Goal: Check status: Check status

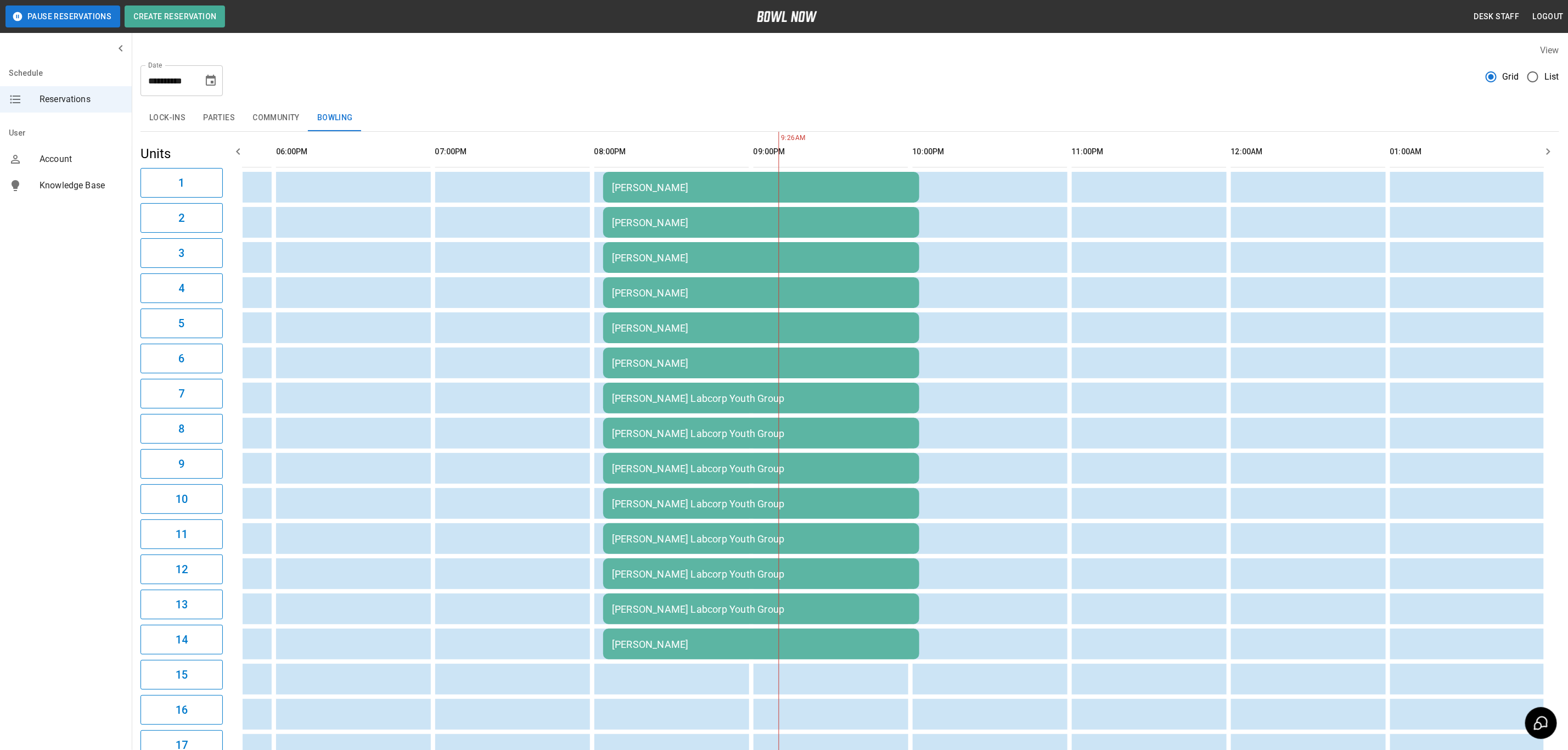
click at [216, 85] on icon "Choose date, selected date is Oct 10, 2025" at bounding box center [211, 80] width 13 height 13
click at [235, 181] on button "11" at bounding box center [234, 180] width 20 height 20
type input "**********"
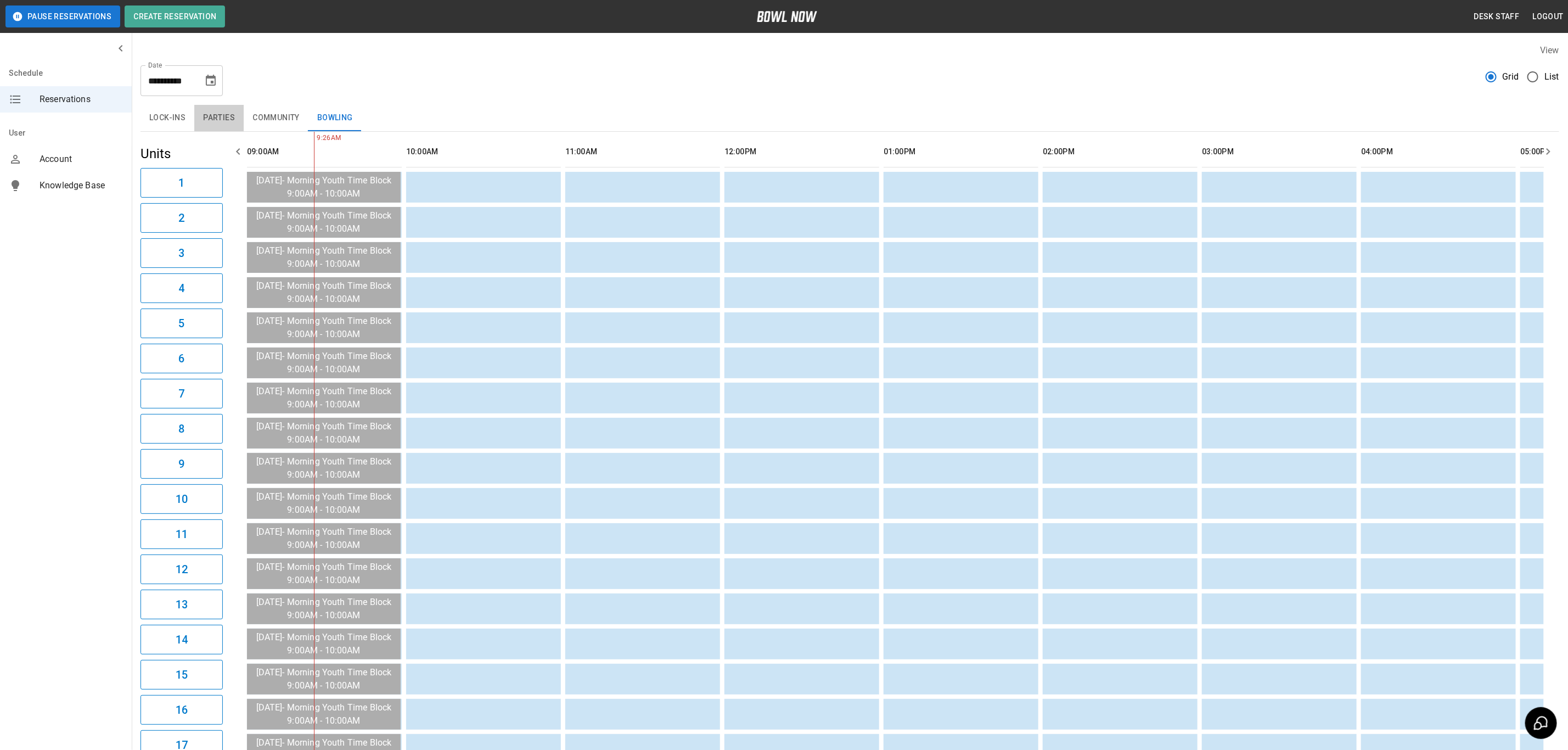
click at [222, 116] on button "Parties" at bounding box center [219, 118] width 49 height 26
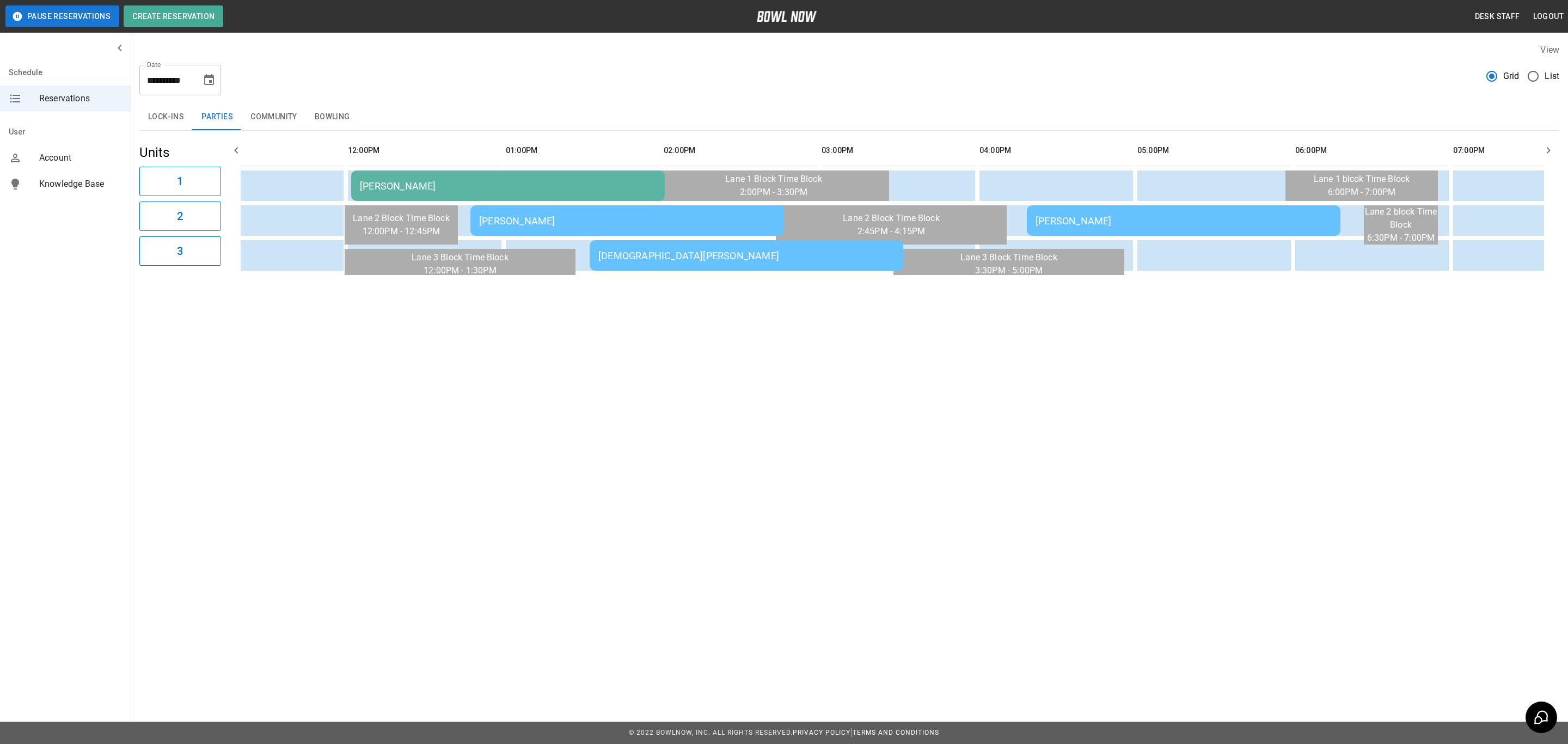
click at [514, 175] on td "[PERSON_NAME]" at bounding box center [507, 185] width 313 height 30
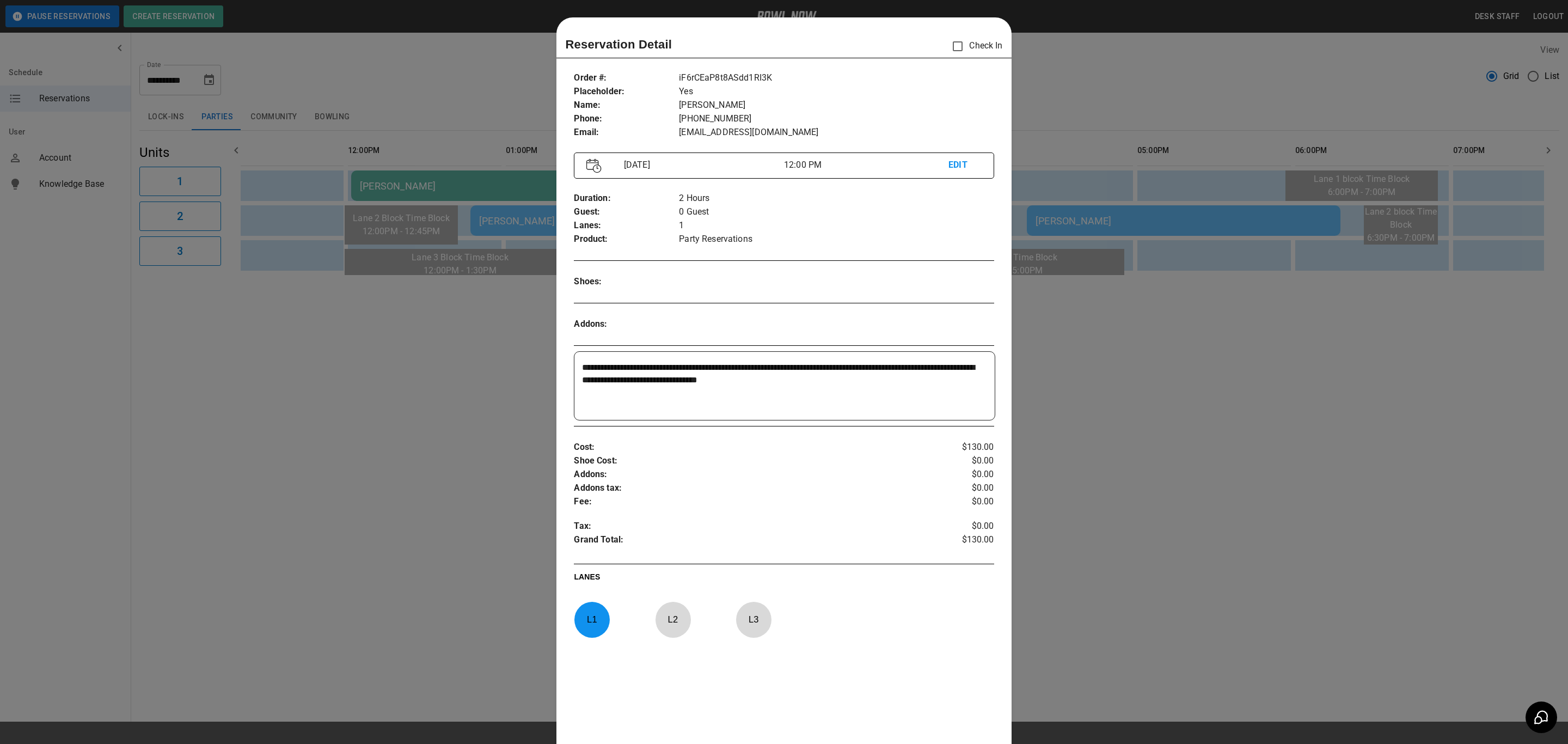
scroll to position [17, 0]
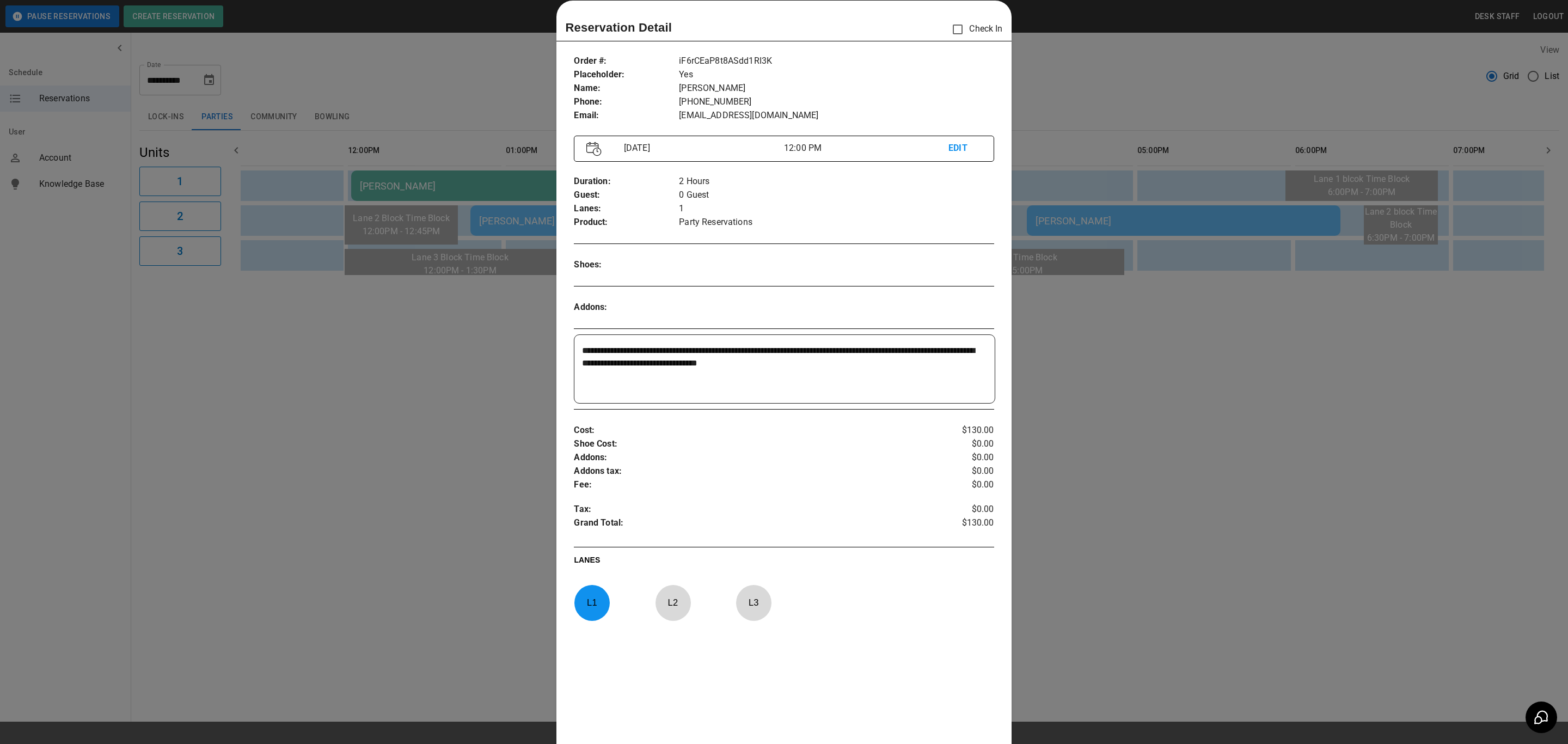
click at [500, 378] on div at bounding box center [784, 372] width 1568 height 744
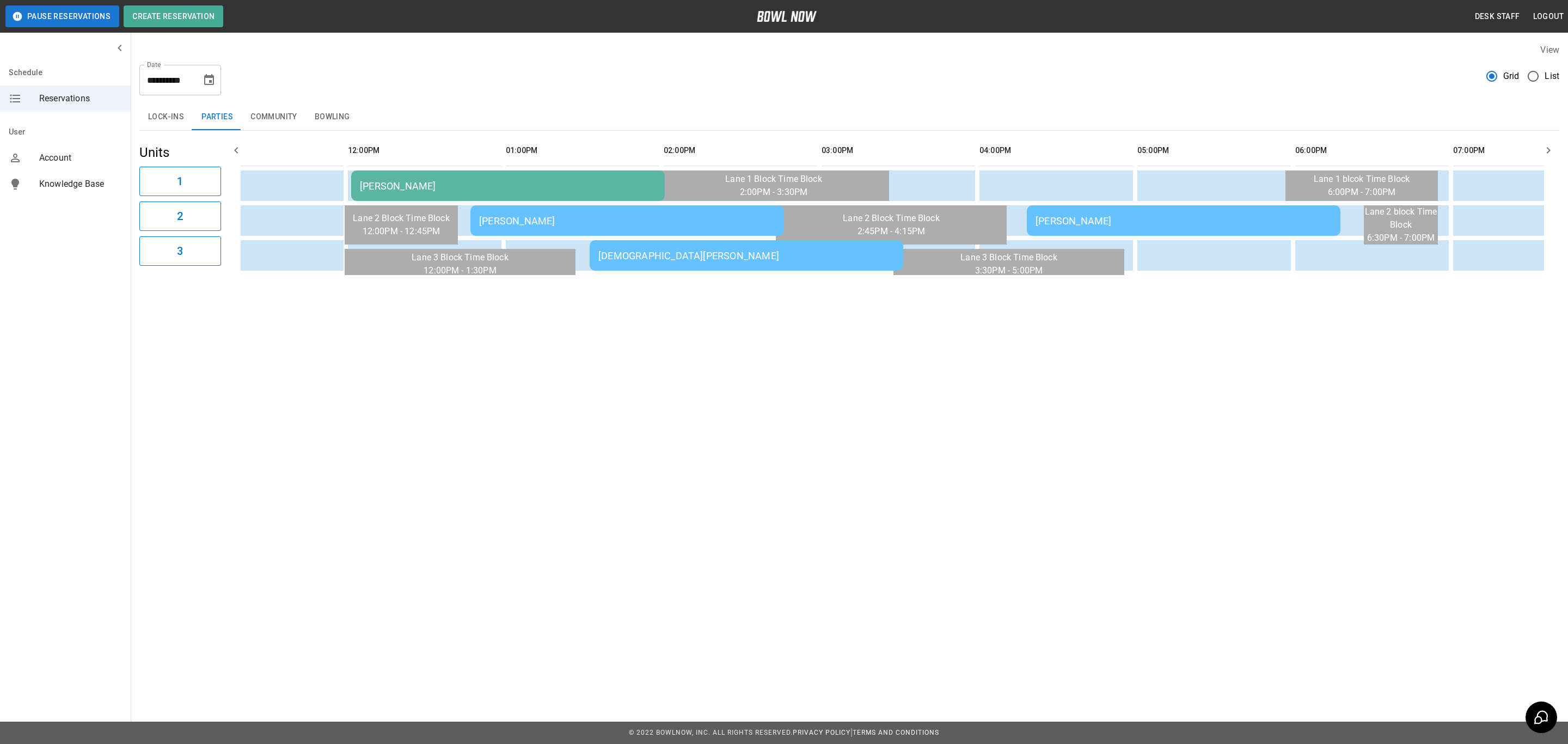
click at [483, 213] on td "[PERSON_NAME]" at bounding box center [627, 220] width 313 height 30
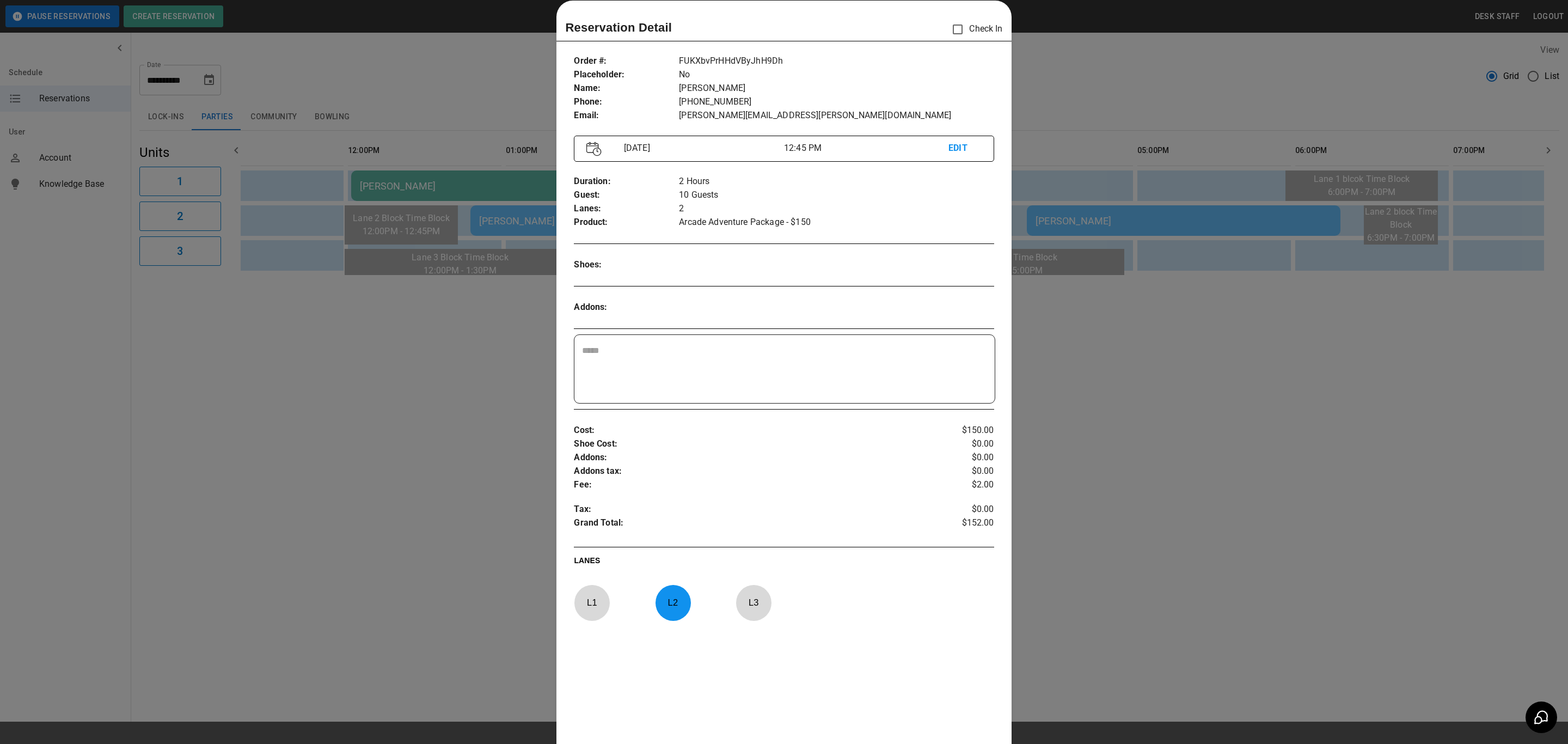
drag, startPoint x: 460, startPoint y: 391, endPoint x: 579, endPoint y: 399, distance: 119.3
click at [513, 394] on div at bounding box center [784, 372] width 1568 height 744
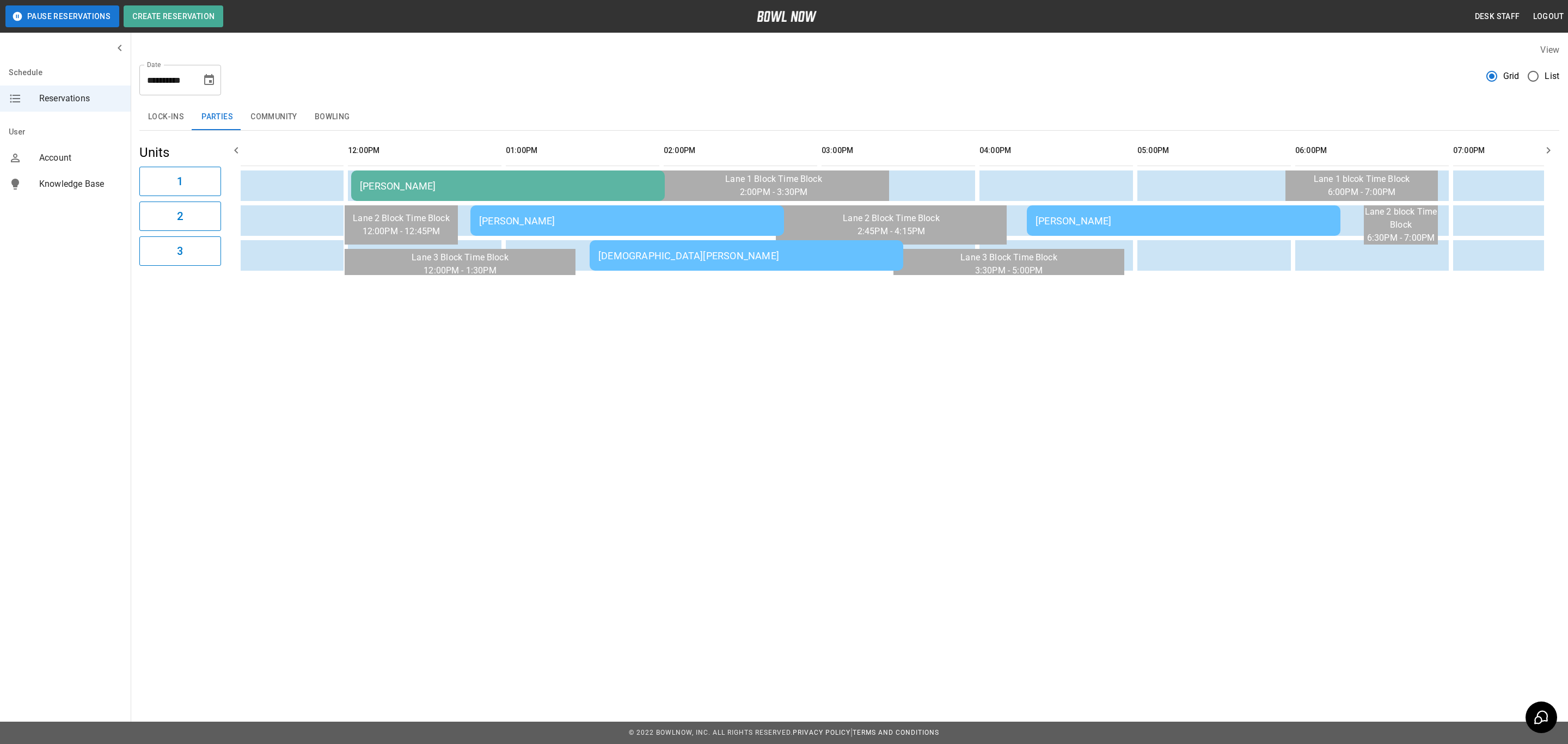
click at [722, 262] on td "[DEMOGRAPHIC_DATA][PERSON_NAME]" at bounding box center [746, 255] width 313 height 30
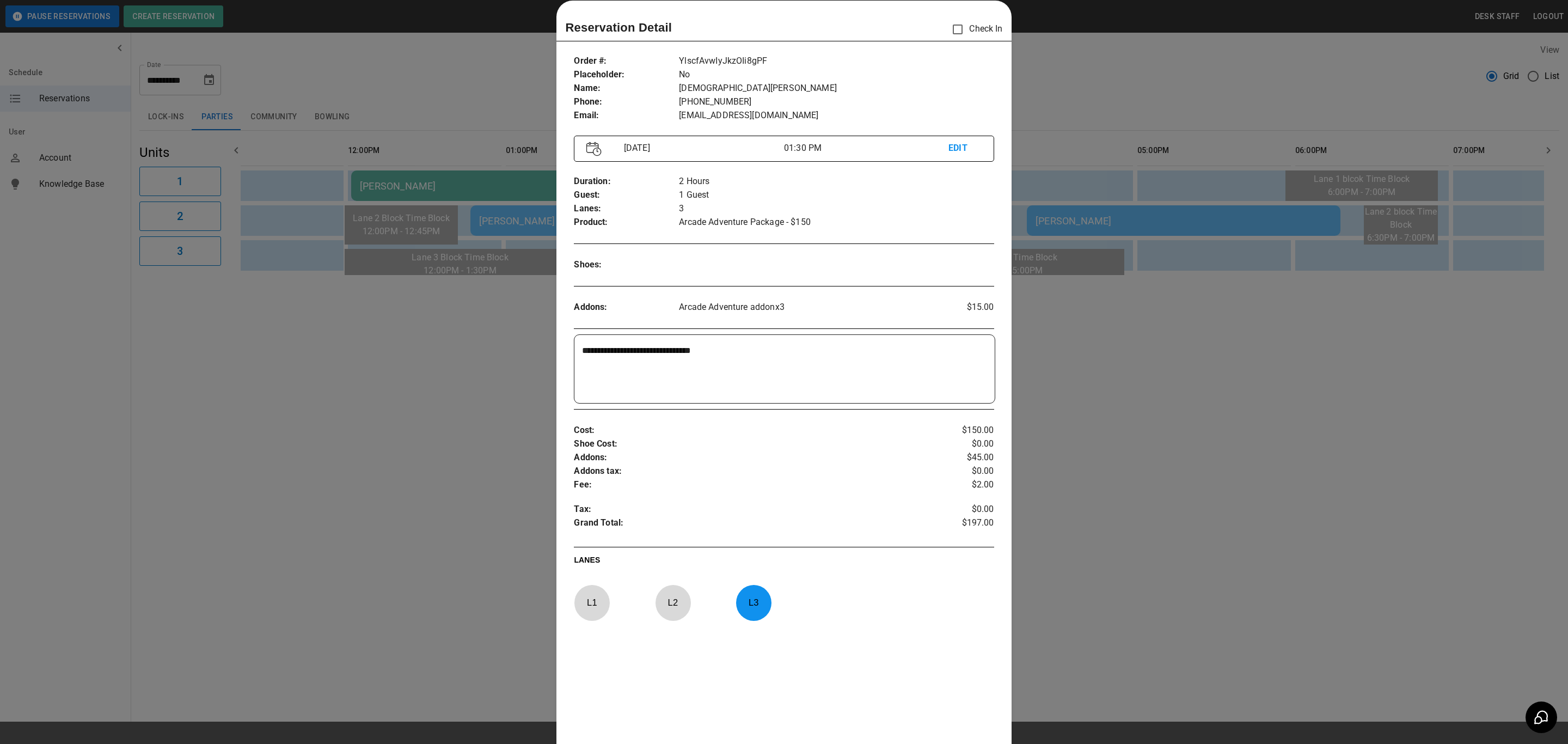
drag, startPoint x: 460, startPoint y: 405, endPoint x: 446, endPoint y: 438, distance: 35.8
click at [405, 437] on div at bounding box center [784, 372] width 1568 height 744
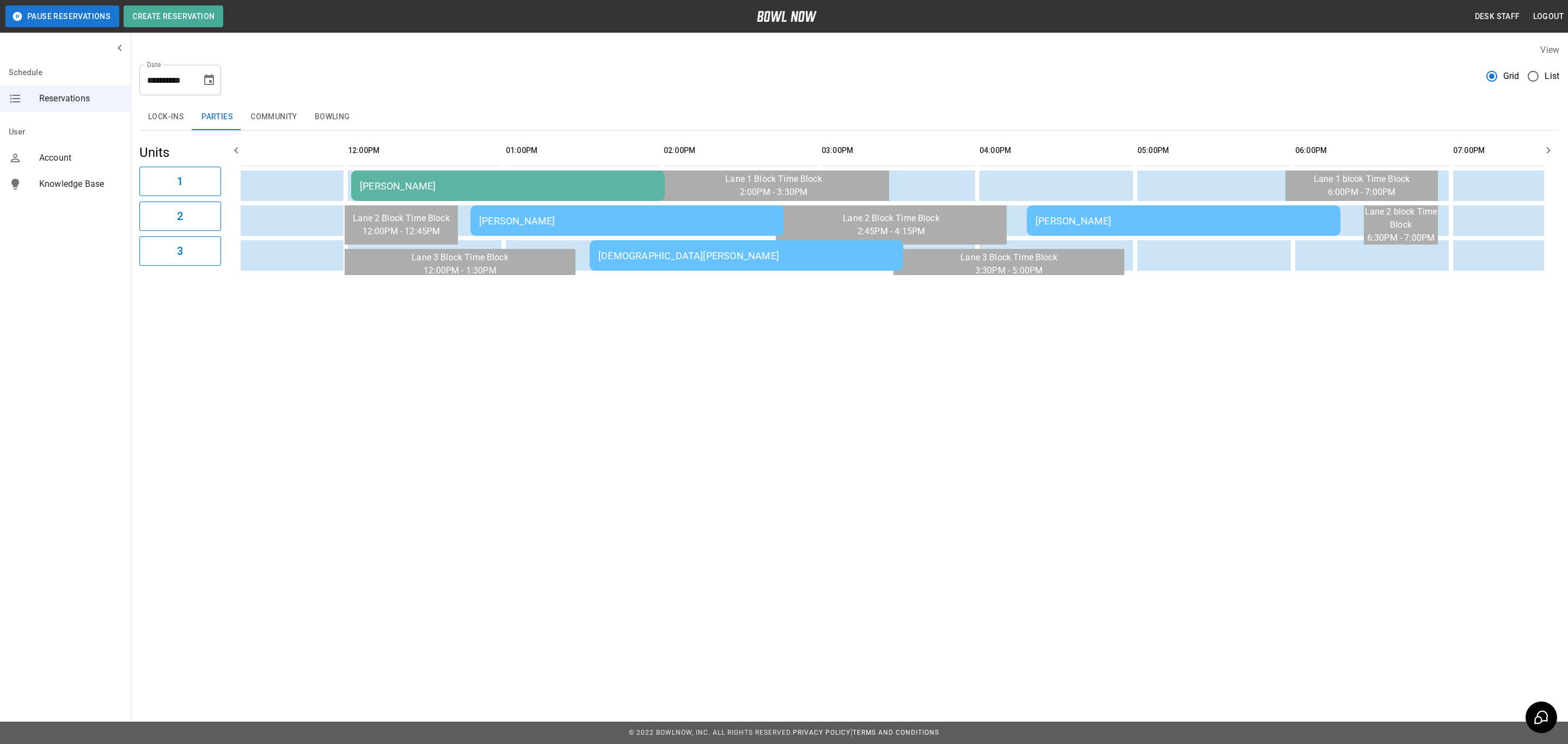
click at [1141, 213] on td "[PERSON_NAME]" at bounding box center [1184, 220] width 313 height 30
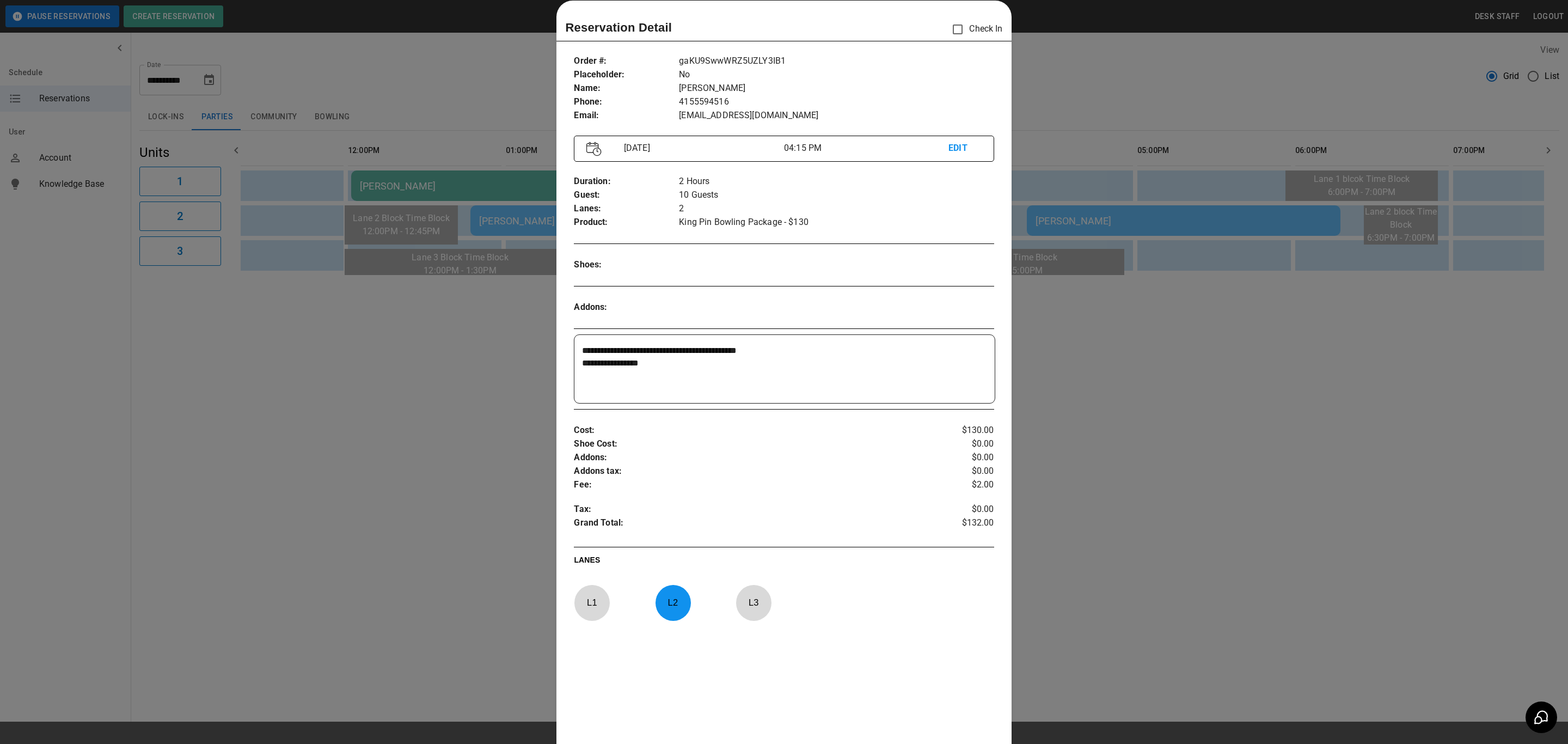
click at [530, 402] on div at bounding box center [784, 372] width 1568 height 744
